Goal: Task Accomplishment & Management: Manage account settings

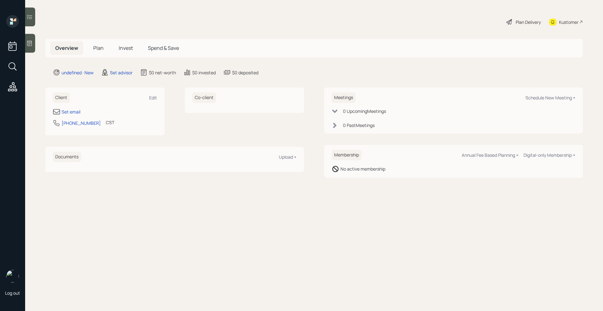
click at [25, 43] on div at bounding box center [30, 43] width 10 height 19
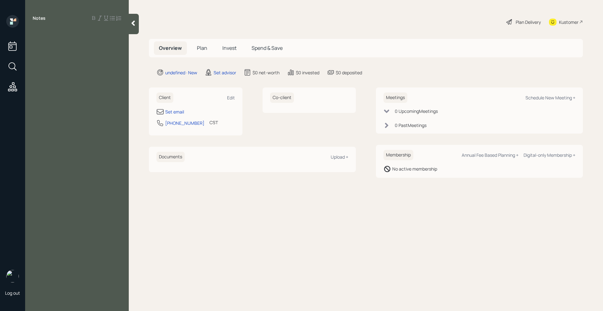
click at [134, 27] on div at bounding box center [134, 24] width 10 height 20
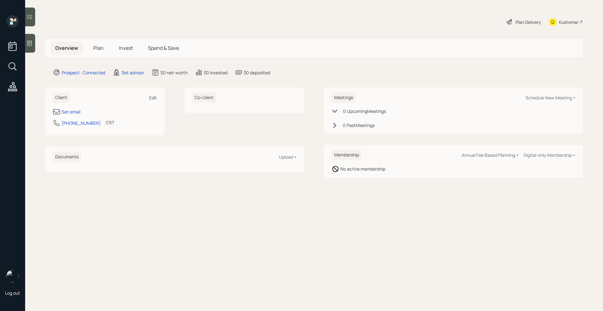
click at [150, 95] on div "Edit" at bounding box center [153, 98] width 8 height 6
select select "America/Chicago"
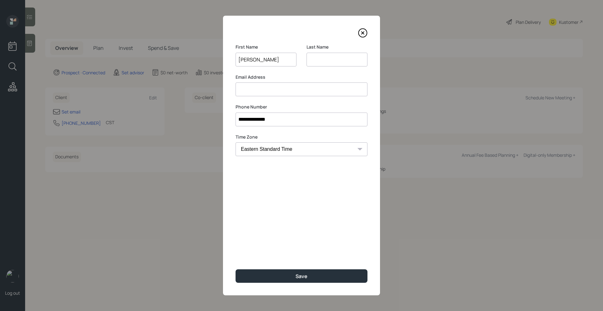
type input "Wendy"
click at [316, 55] on input at bounding box center [336, 60] width 61 height 14
type input "Krueger"
click at [280, 92] on input at bounding box center [302, 90] width 132 height 14
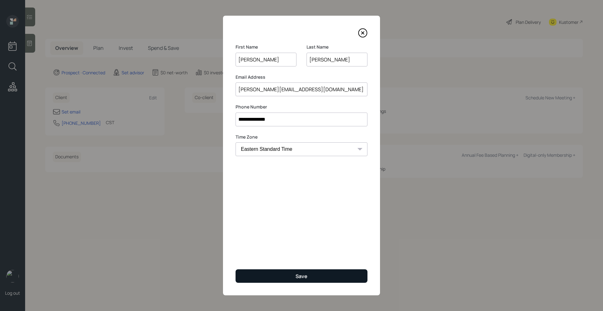
type input "wendy.krueger74@gmail.com"
click at [266, 272] on button "Save" at bounding box center [302, 277] width 132 height 14
